Goal: Navigation & Orientation: Find specific page/section

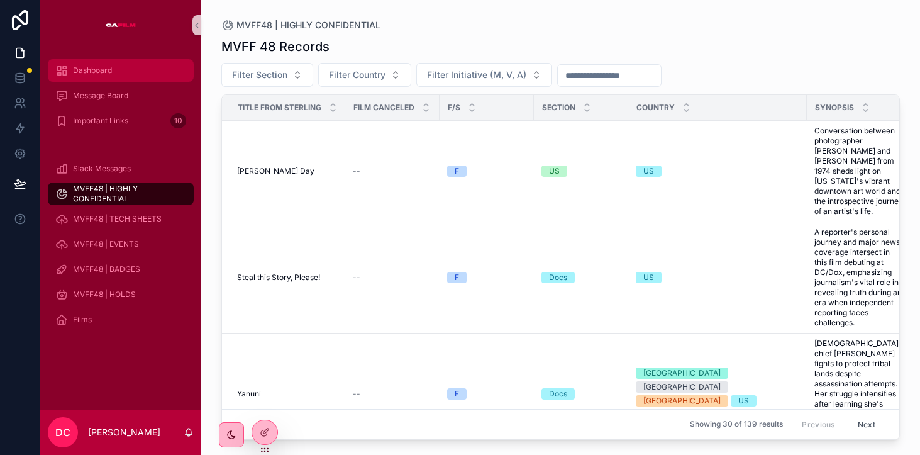
click at [94, 67] on span "Dashboard" at bounding box center [92, 70] width 39 height 10
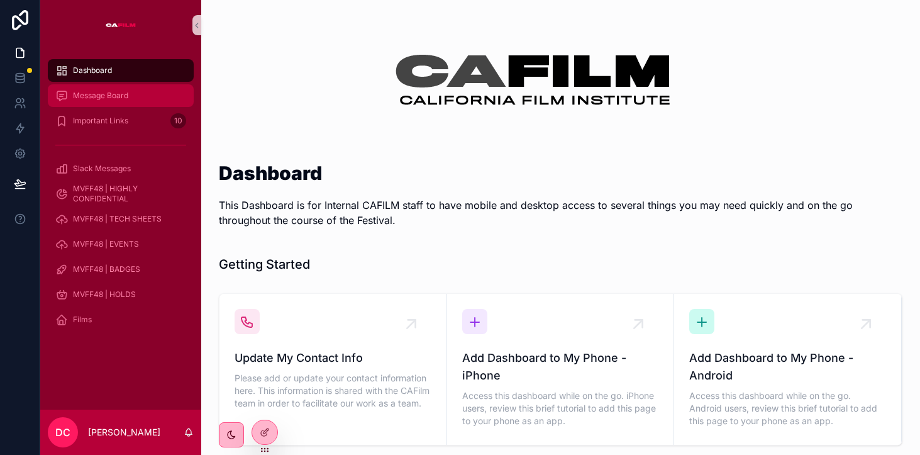
click at [102, 99] on span "Message Board" at bounding box center [100, 96] width 55 height 10
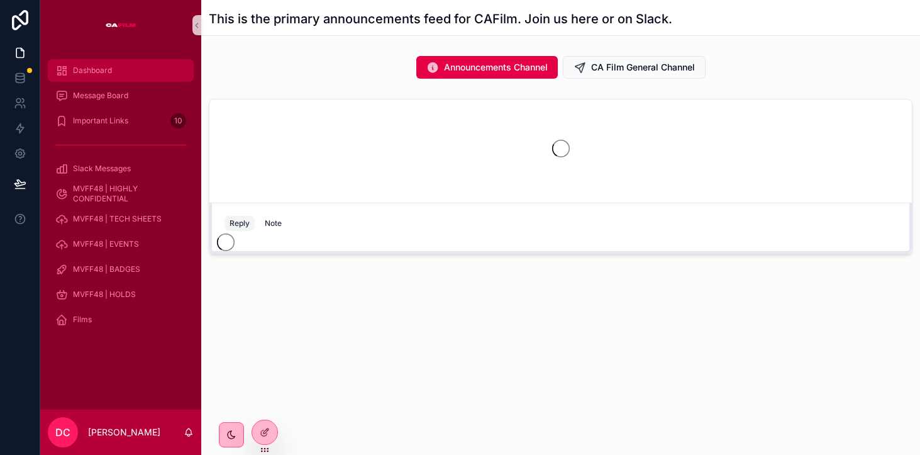
click at [87, 69] on span "Dashboard" at bounding box center [92, 70] width 39 height 10
